Goal: Information Seeking & Learning: Learn about a topic

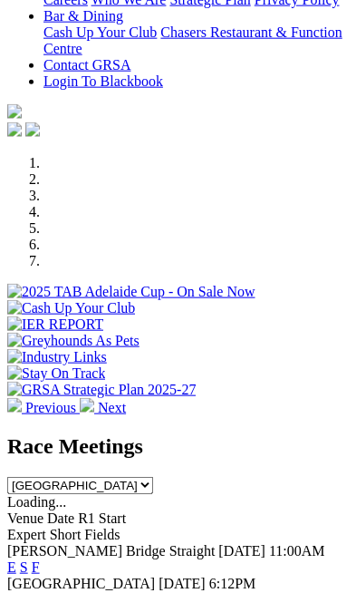
scroll to position [613, 0]
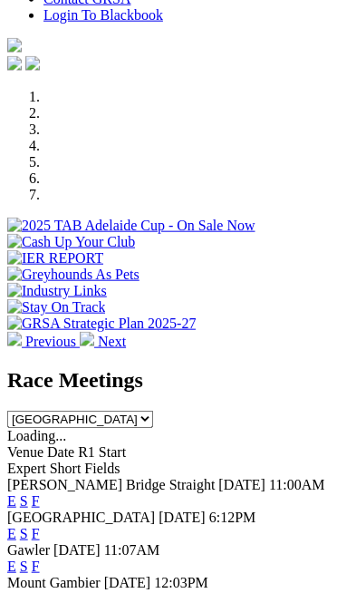
scroll to position [665, 0]
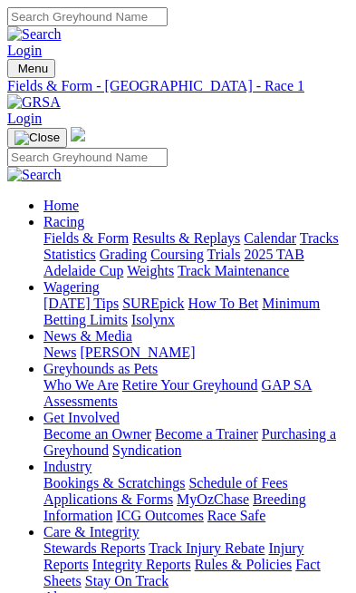
scroll to position [0, 418]
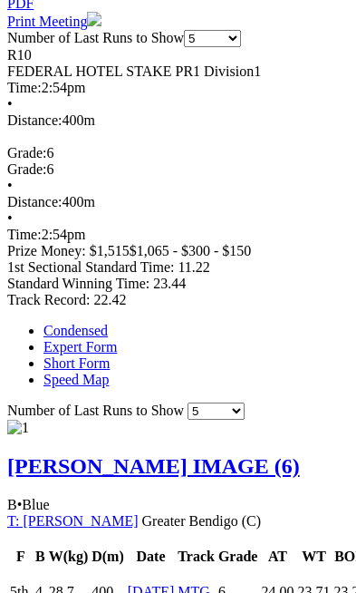
scroll to position [1095, 0]
